Goal: Find specific page/section

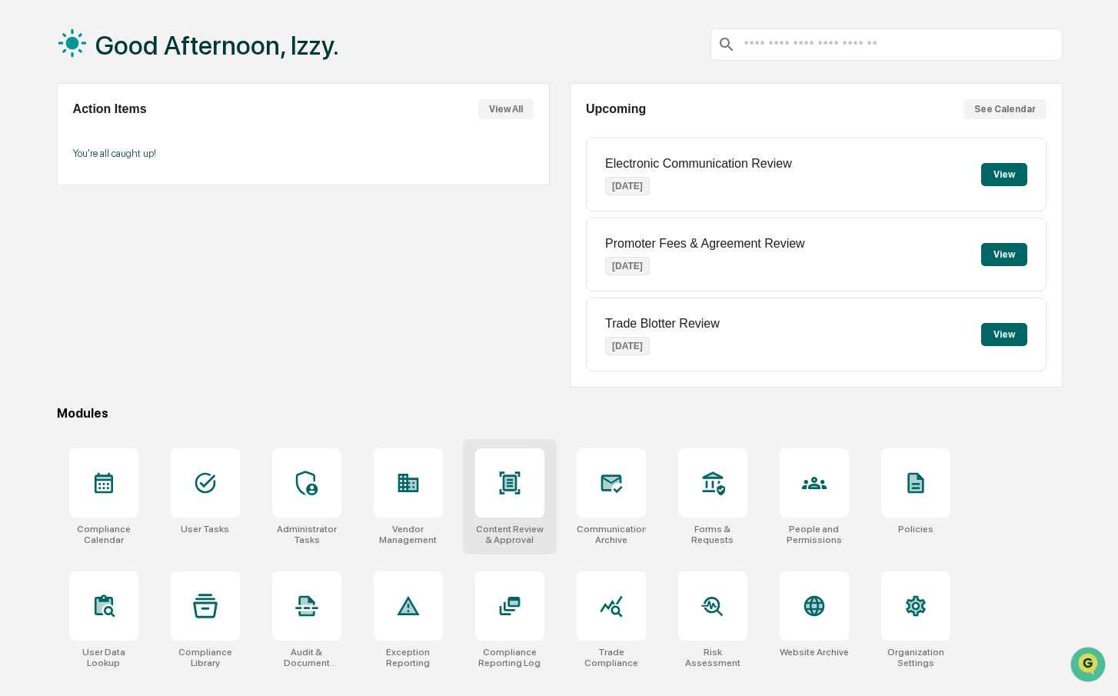
scroll to position [73, 0]
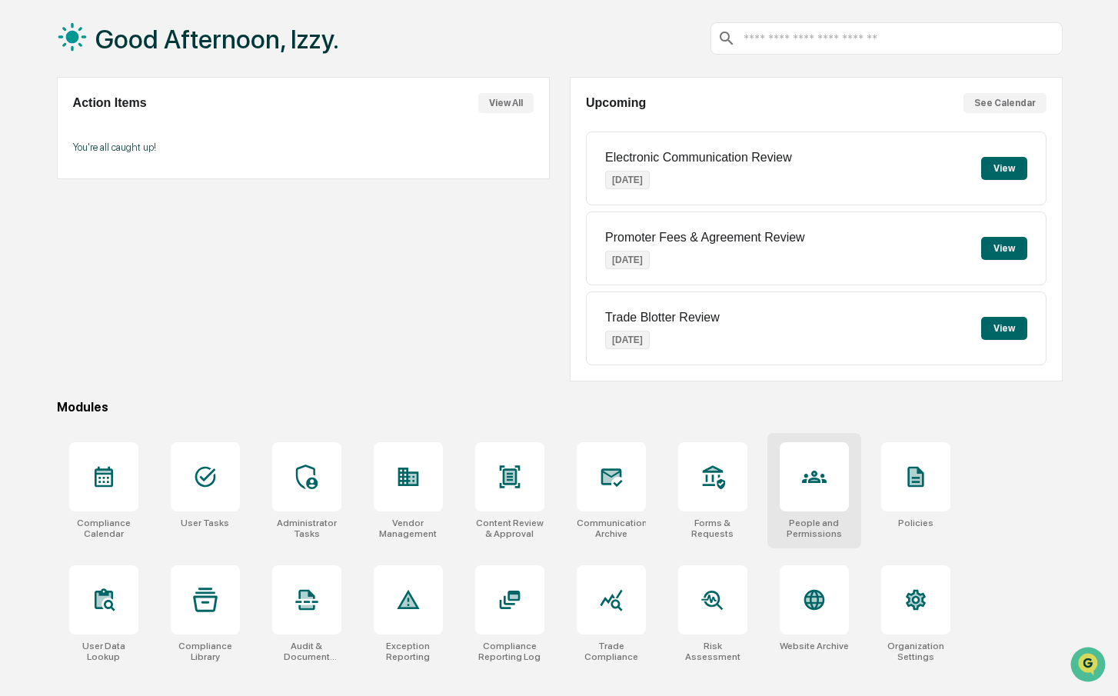
click at [791, 480] on div at bounding box center [813, 476] width 69 height 69
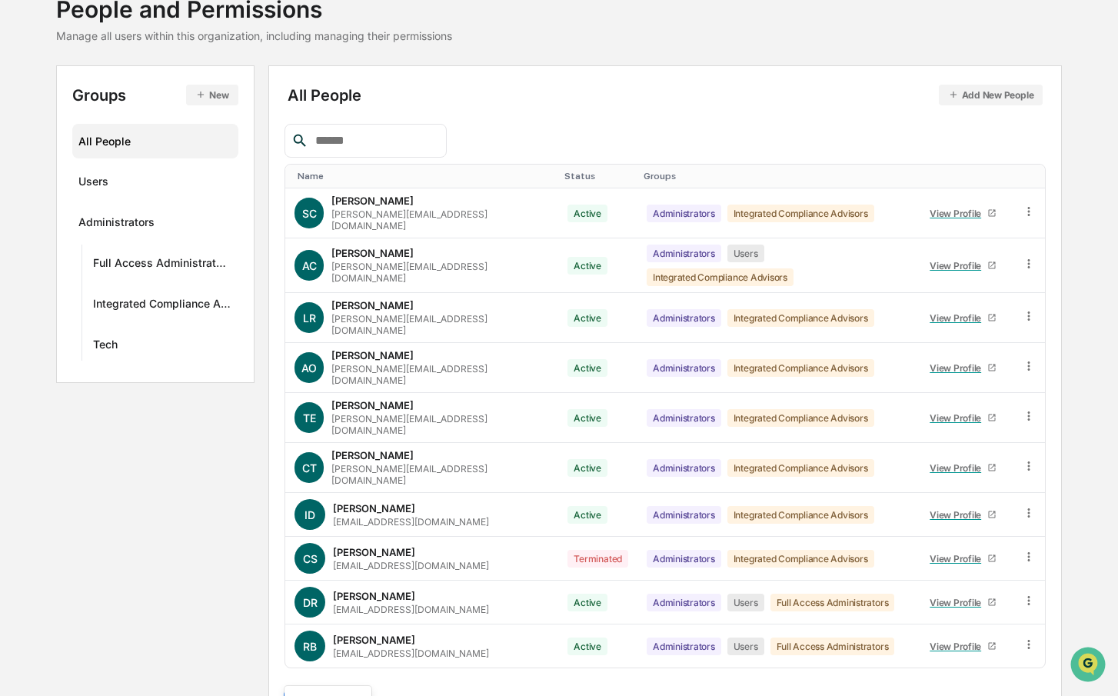
scroll to position [231, 0]
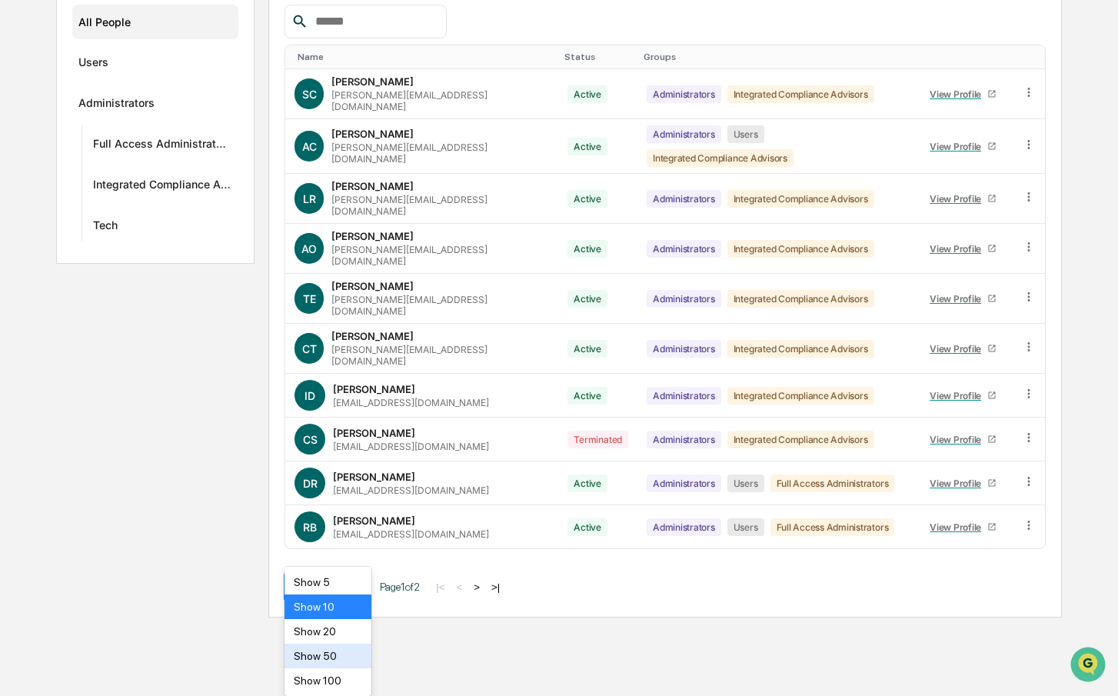
click at [360, 617] on body "Calendar Manage Tasks Reviews Approval Management Company People, Data, Setting…" at bounding box center [559, 195] width 1118 height 844
click at [358, 653] on div "Show 50" at bounding box center [327, 655] width 87 height 25
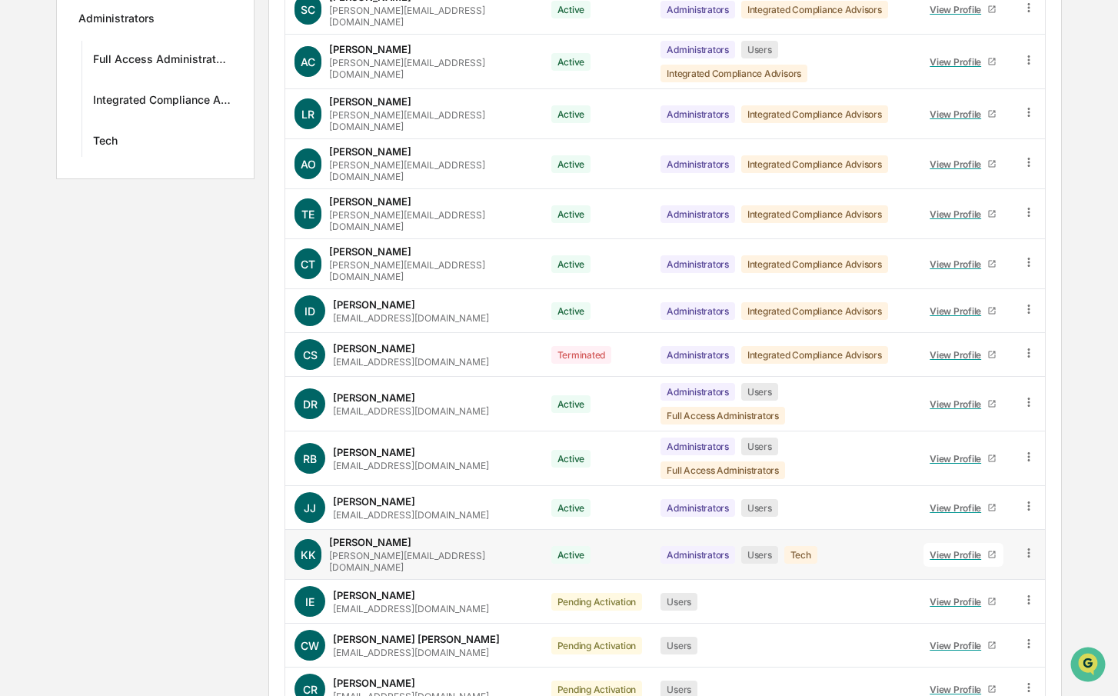
scroll to position [343, 0]
